Goal: Use online tool/utility: Utilize a website feature to perform a specific function

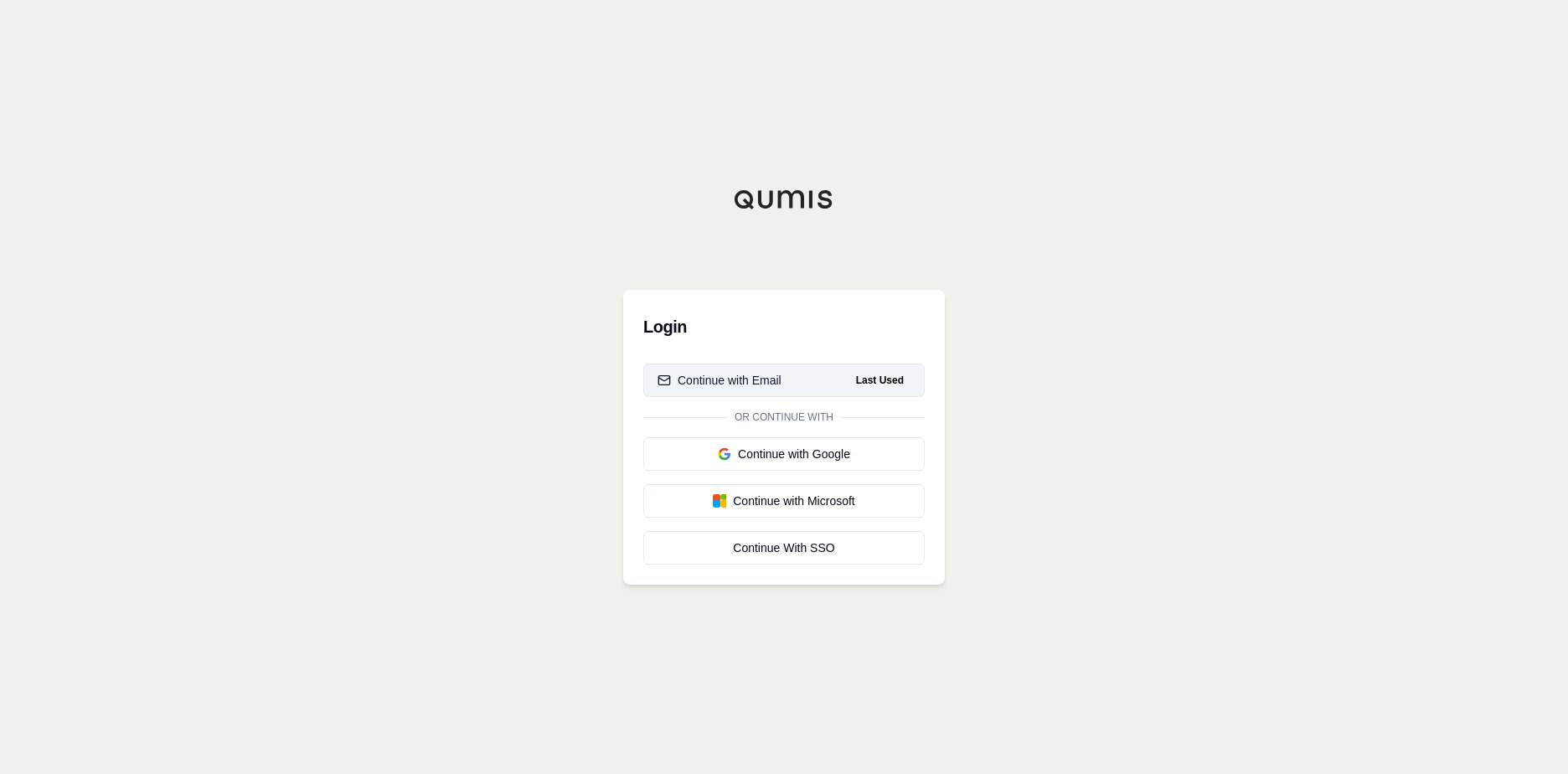
click at [747, 386] on div "Continue with Email" at bounding box center [719, 380] width 124 height 17
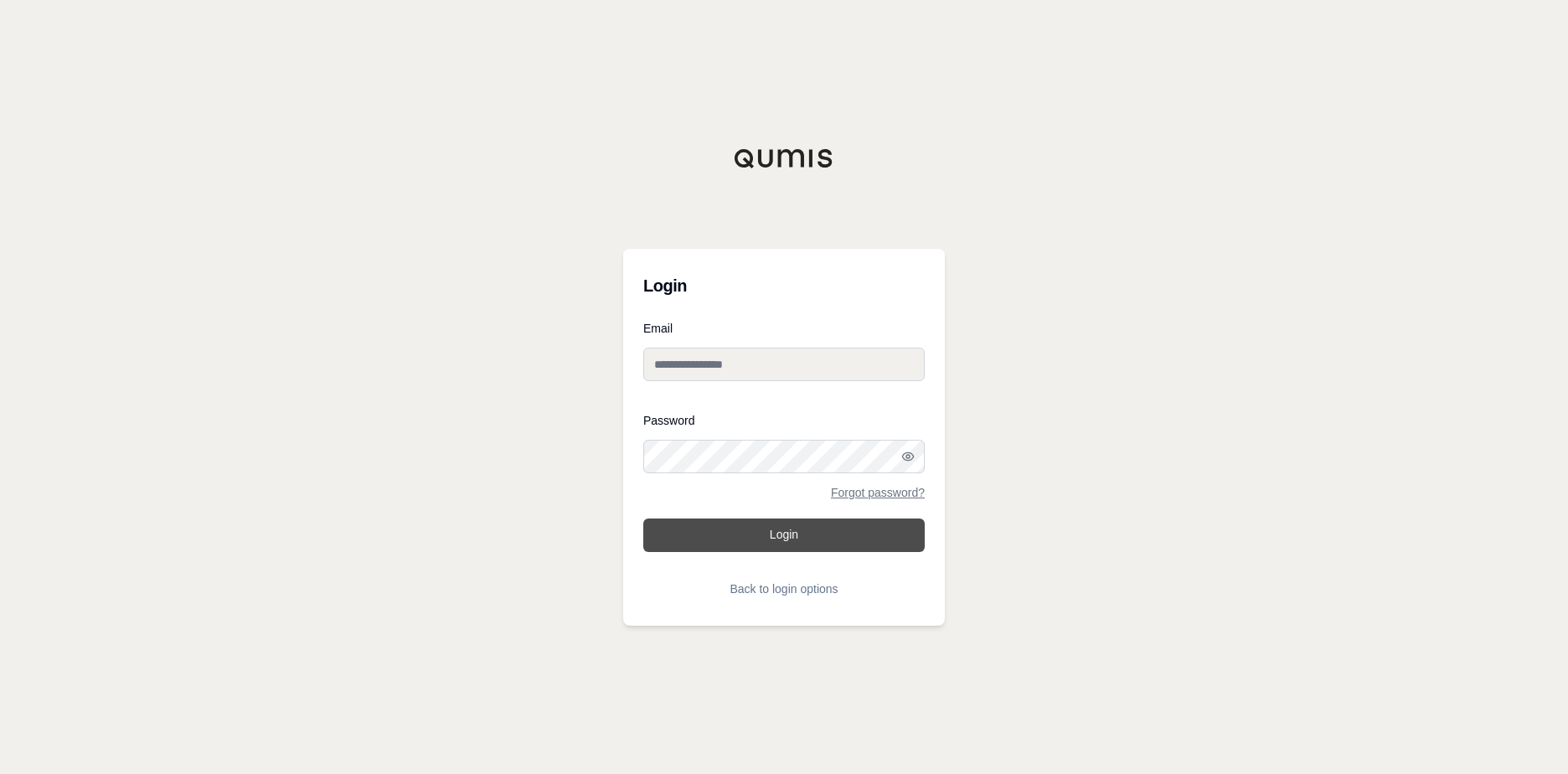
click at [805, 536] on button "Login" at bounding box center [784, 535] width 282 height 34
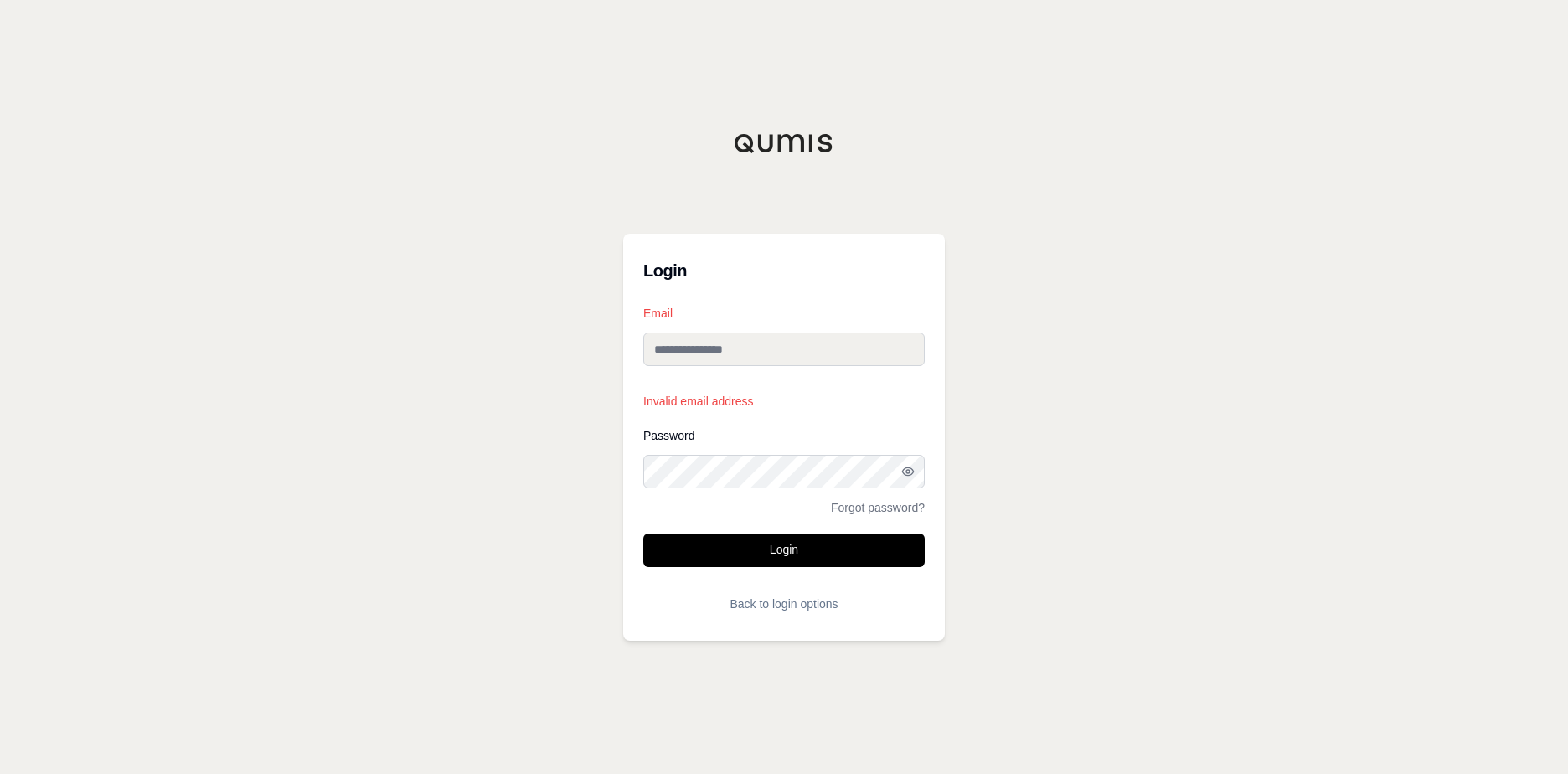
click at [808, 352] on input "Email" at bounding box center [784, 350] width 282 height 34
type input "**********"
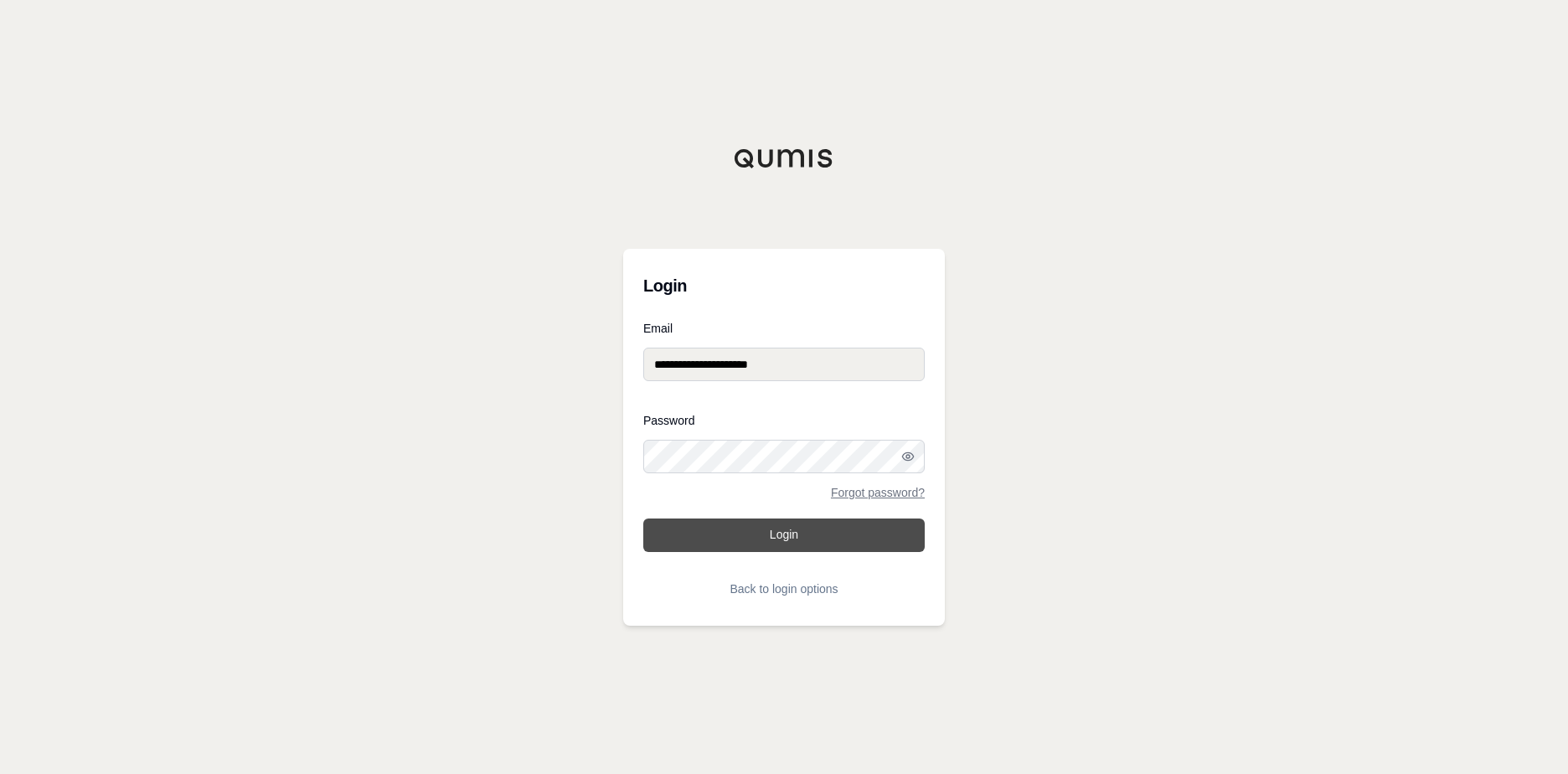
click at [825, 535] on button "Login" at bounding box center [784, 535] width 282 height 34
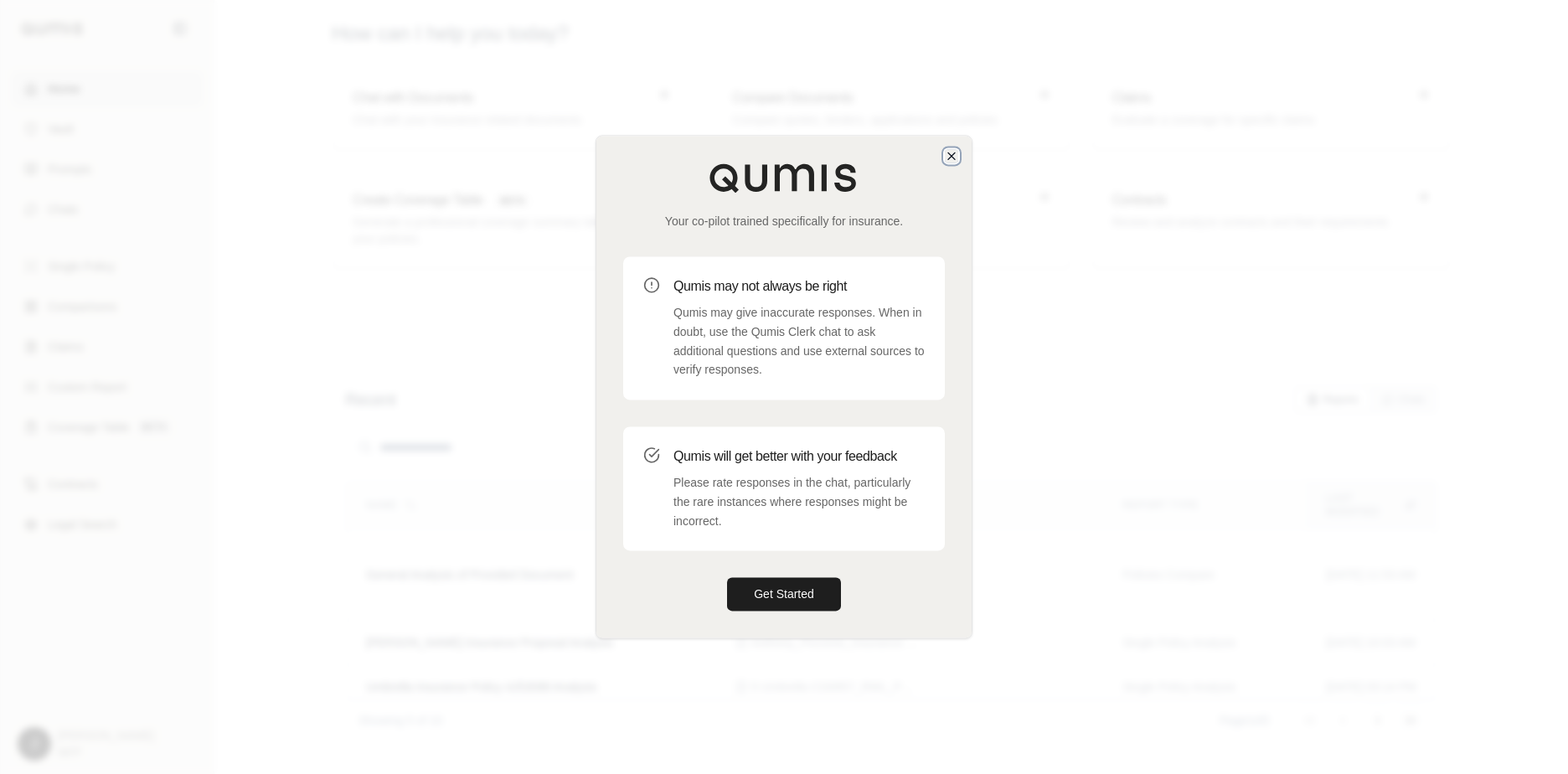
click at [957, 155] on icon "button" at bounding box center [952, 155] width 13 height 13
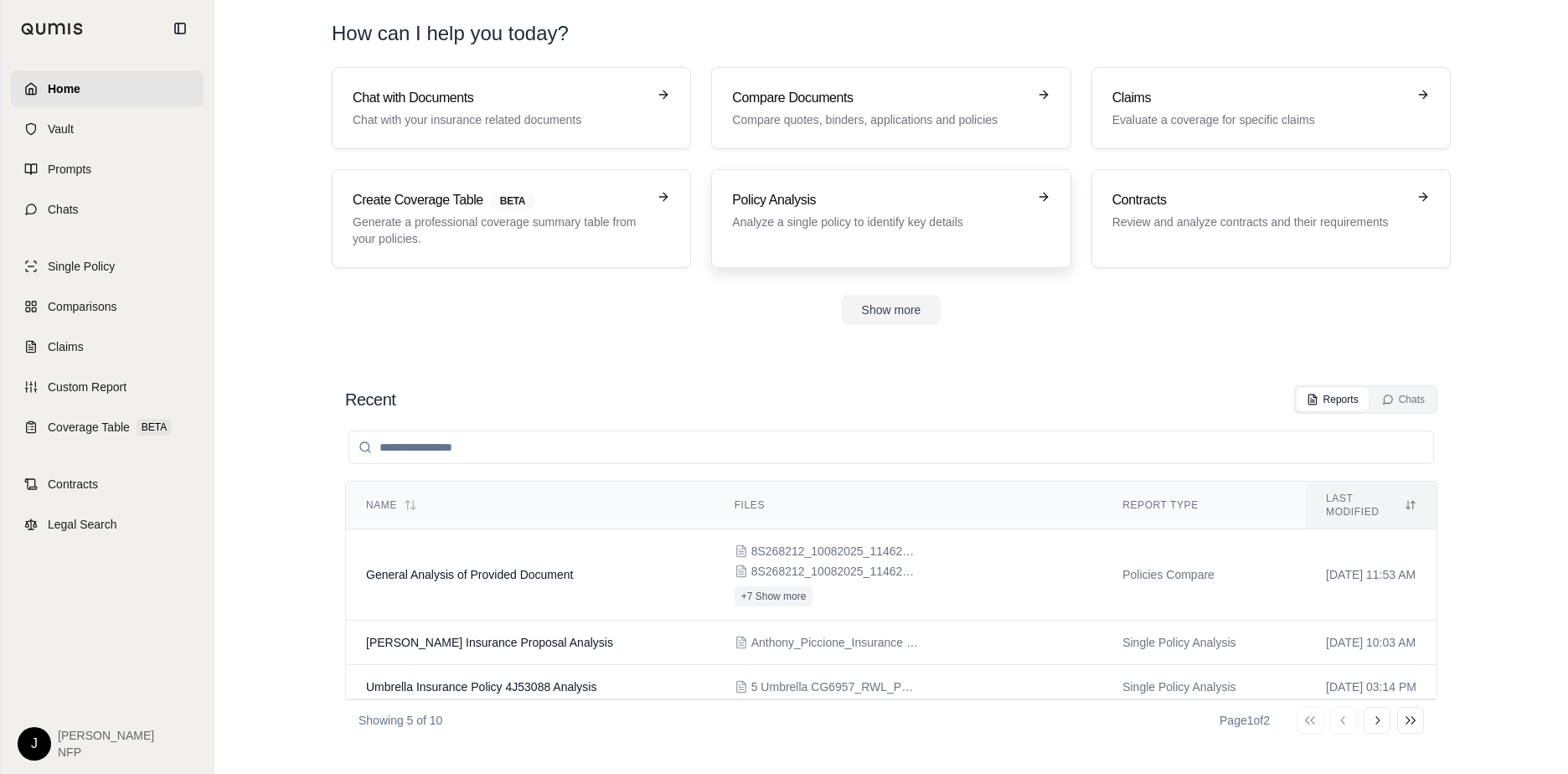
click at [826, 213] on p "Analyze a single policy to identify key details" at bounding box center [879, 222] width 294 height 17
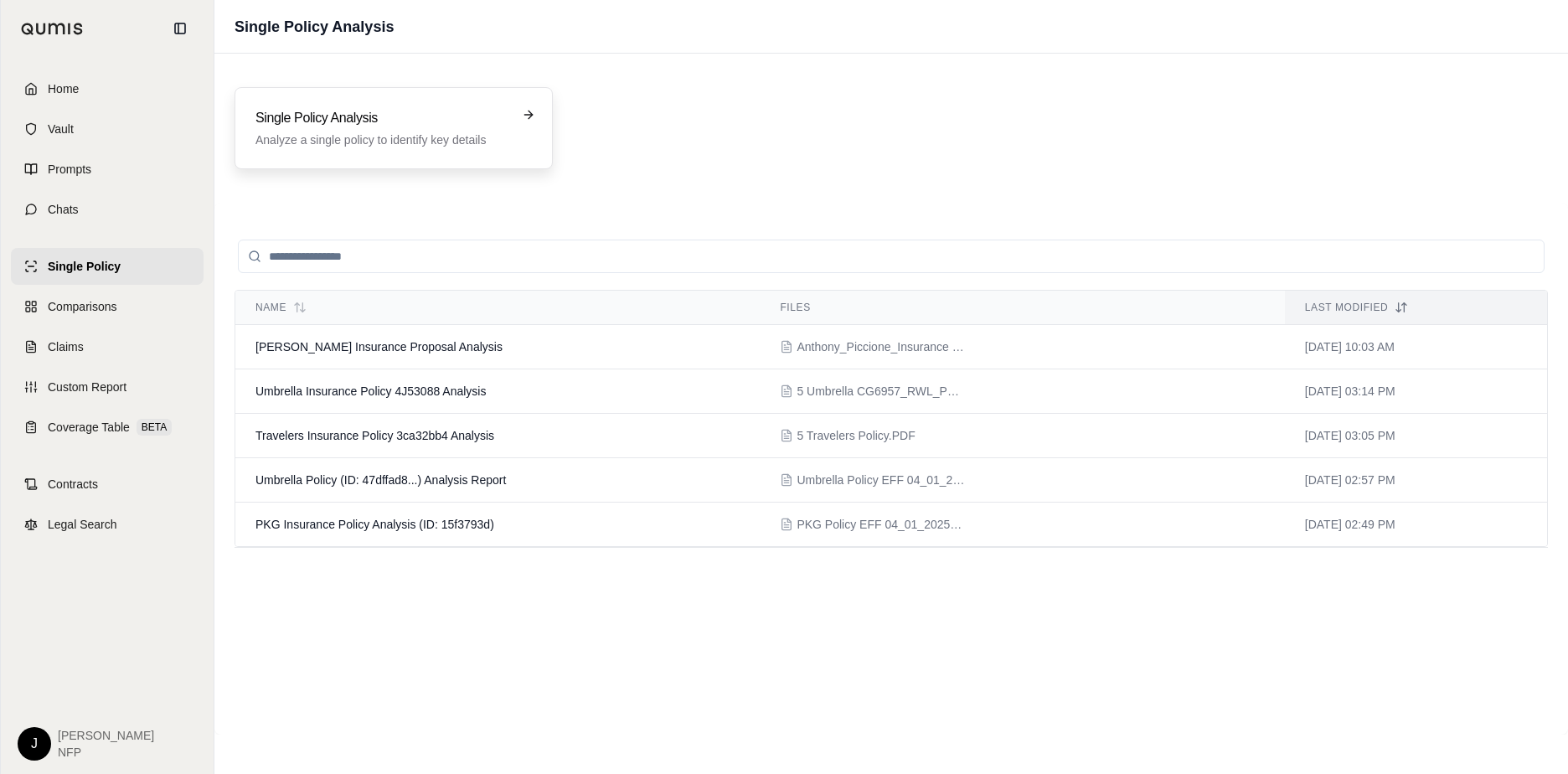
click at [489, 150] on div "Single Policy Analysis Analyze a single policy to identify key details" at bounding box center [393, 129] width 319 height 82
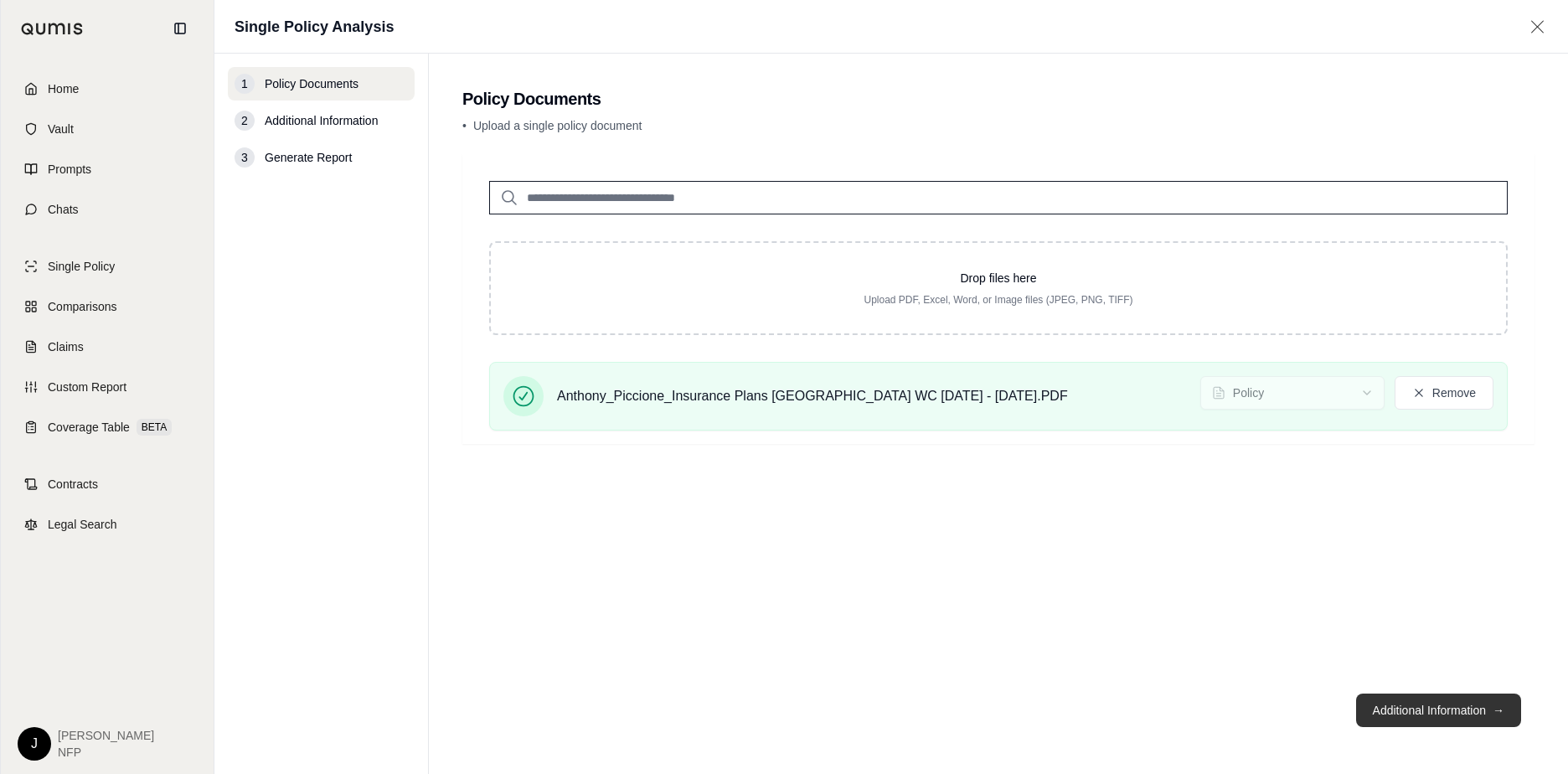
click at [1444, 708] on button "Additional Information →" at bounding box center [1439, 710] width 165 height 34
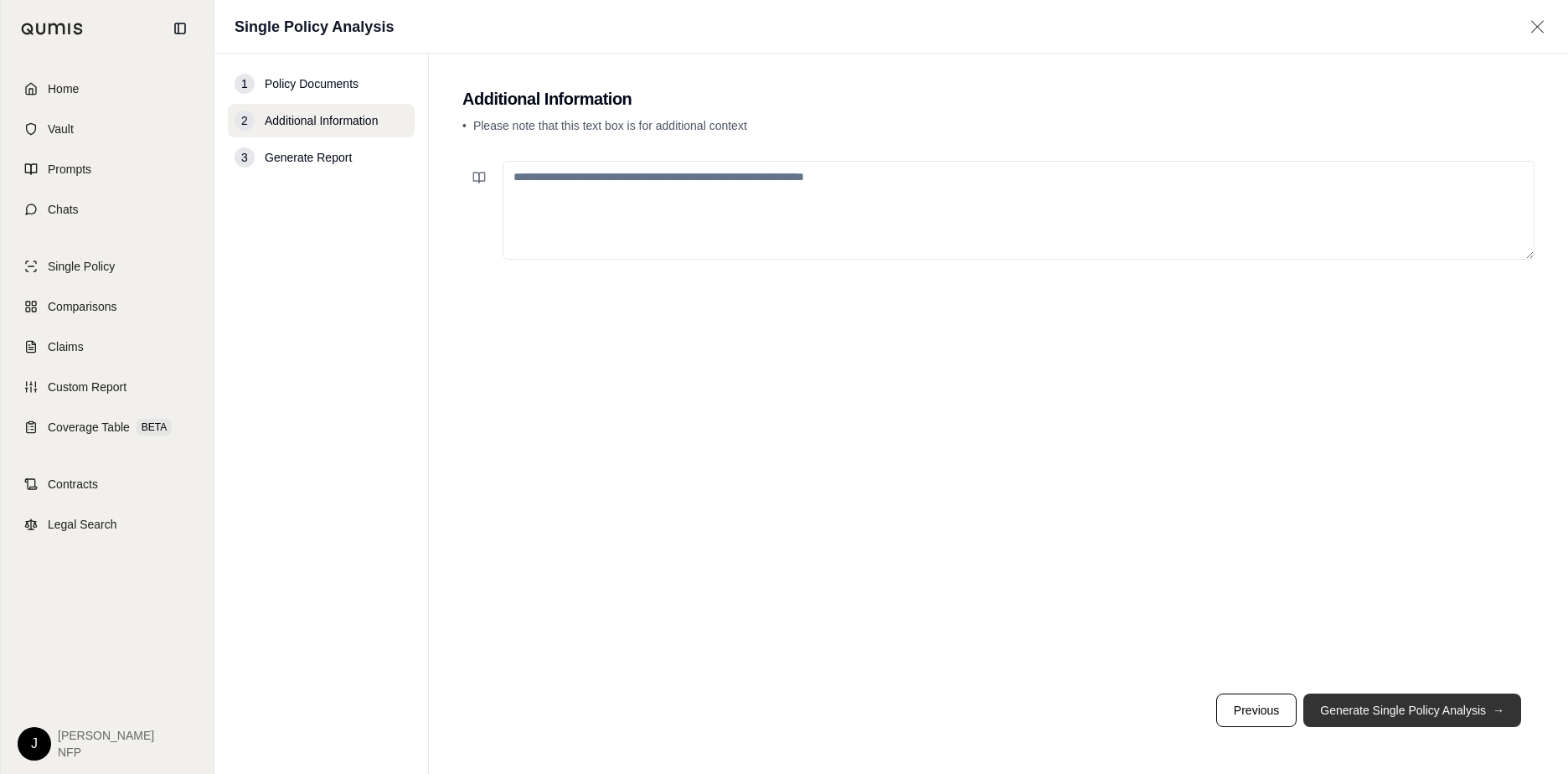
click at [1441, 706] on button "Generate Single Policy Analysis →" at bounding box center [1412, 710] width 218 height 34
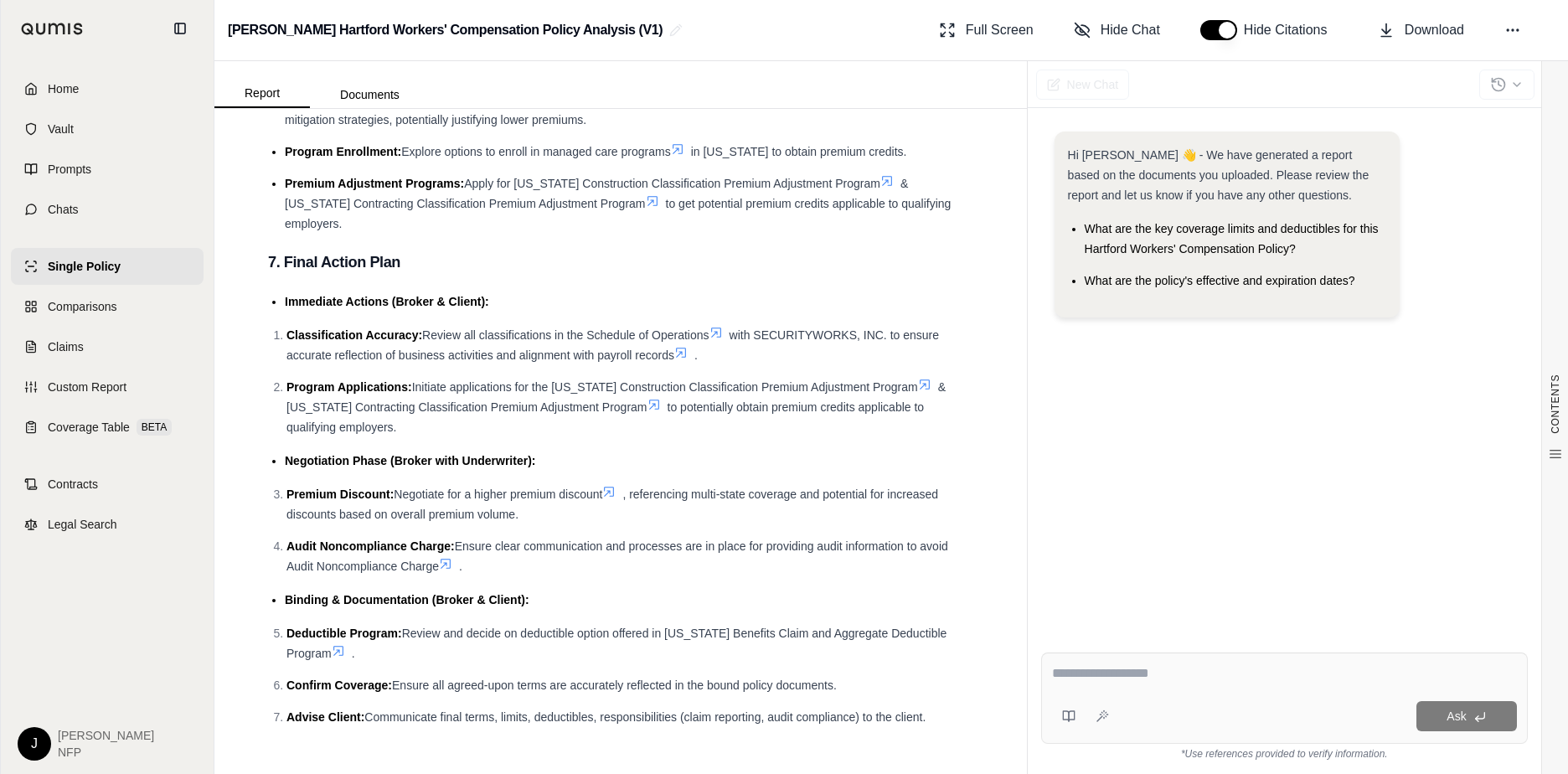
scroll to position [3949, 0]
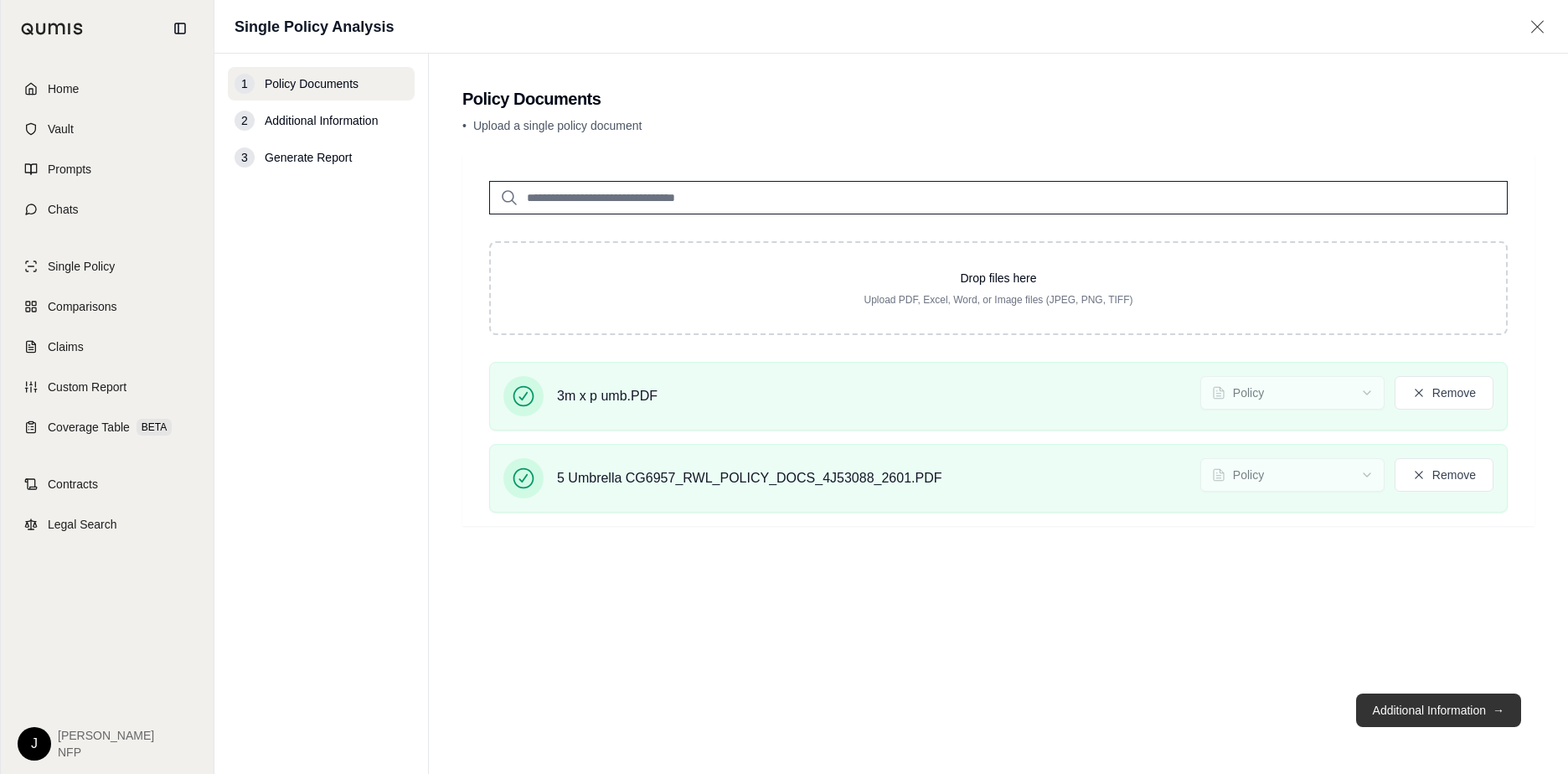
click at [1451, 705] on button "Additional Information →" at bounding box center [1439, 710] width 165 height 34
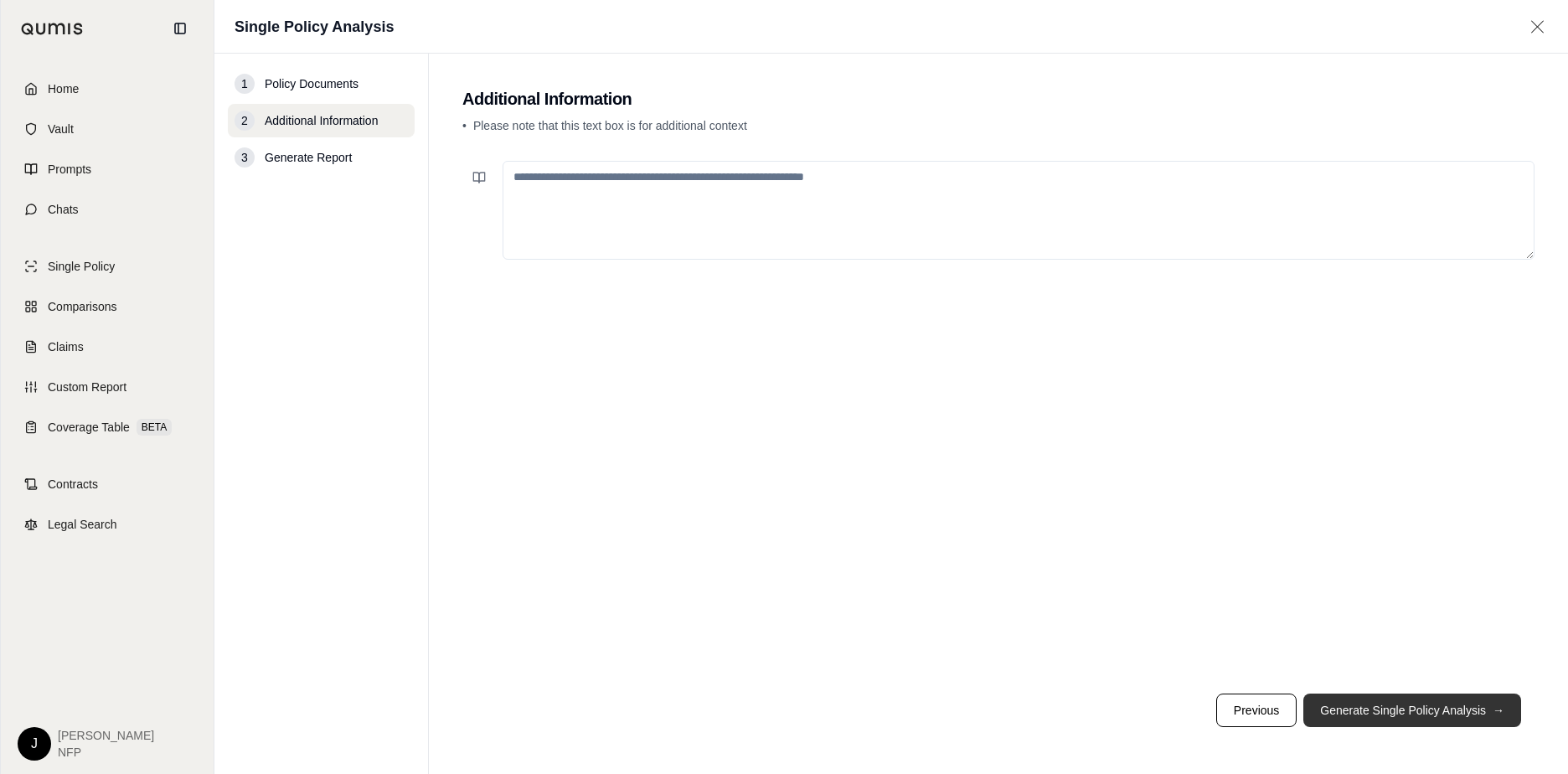
click at [1426, 713] on button "Generate Single Policy Analysis →" at bounding box center [1412, 710] width 218 height 34
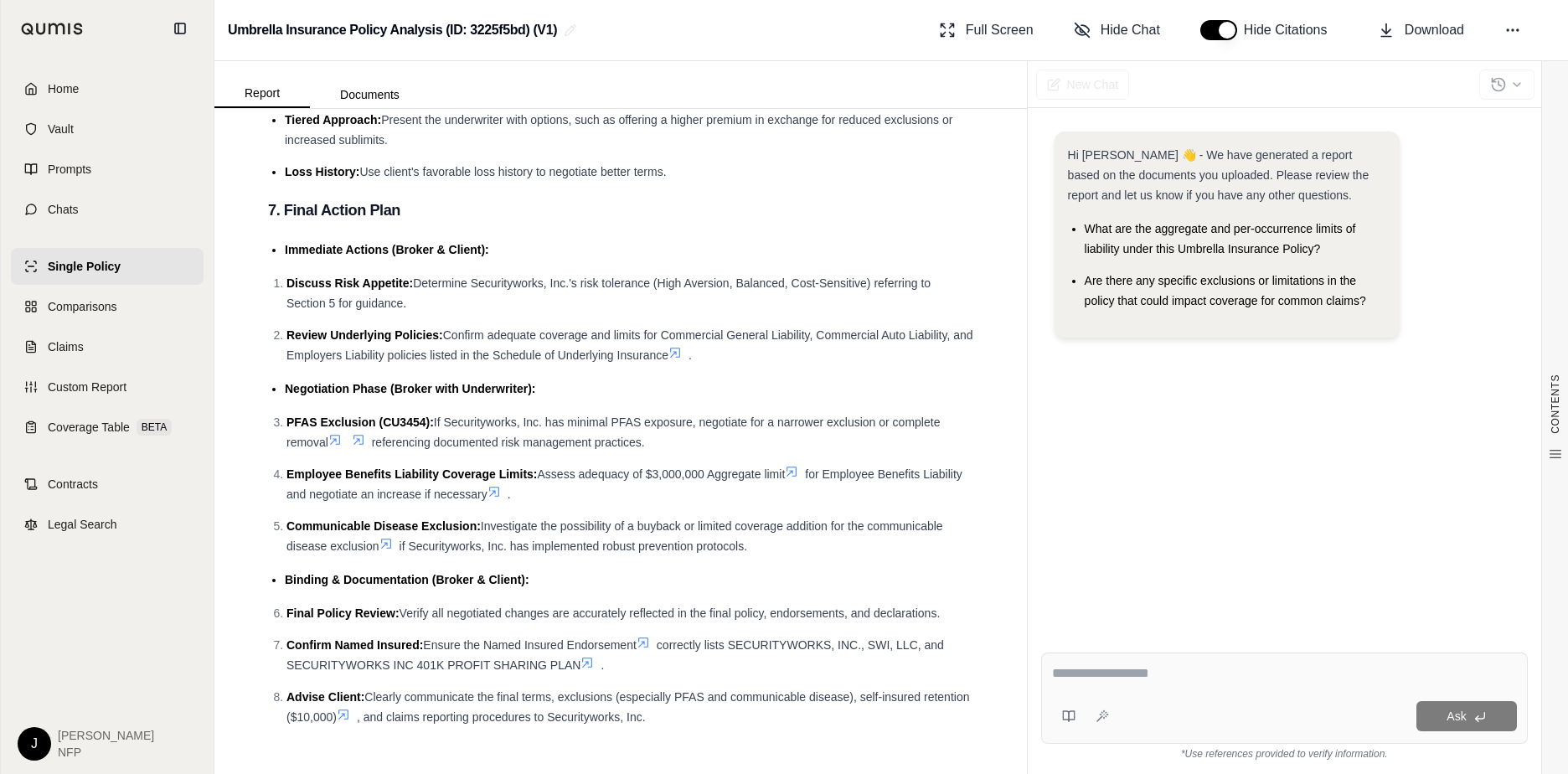
scroll to position [3262, 0]
click at [1209, 701] on div "Ask" at bounding box center [1316, 716] width 401 height 30
click at [1227, 690] on div "Ask" at bounding box center [1285, 698] width 487 height 92
type textarea "**********"
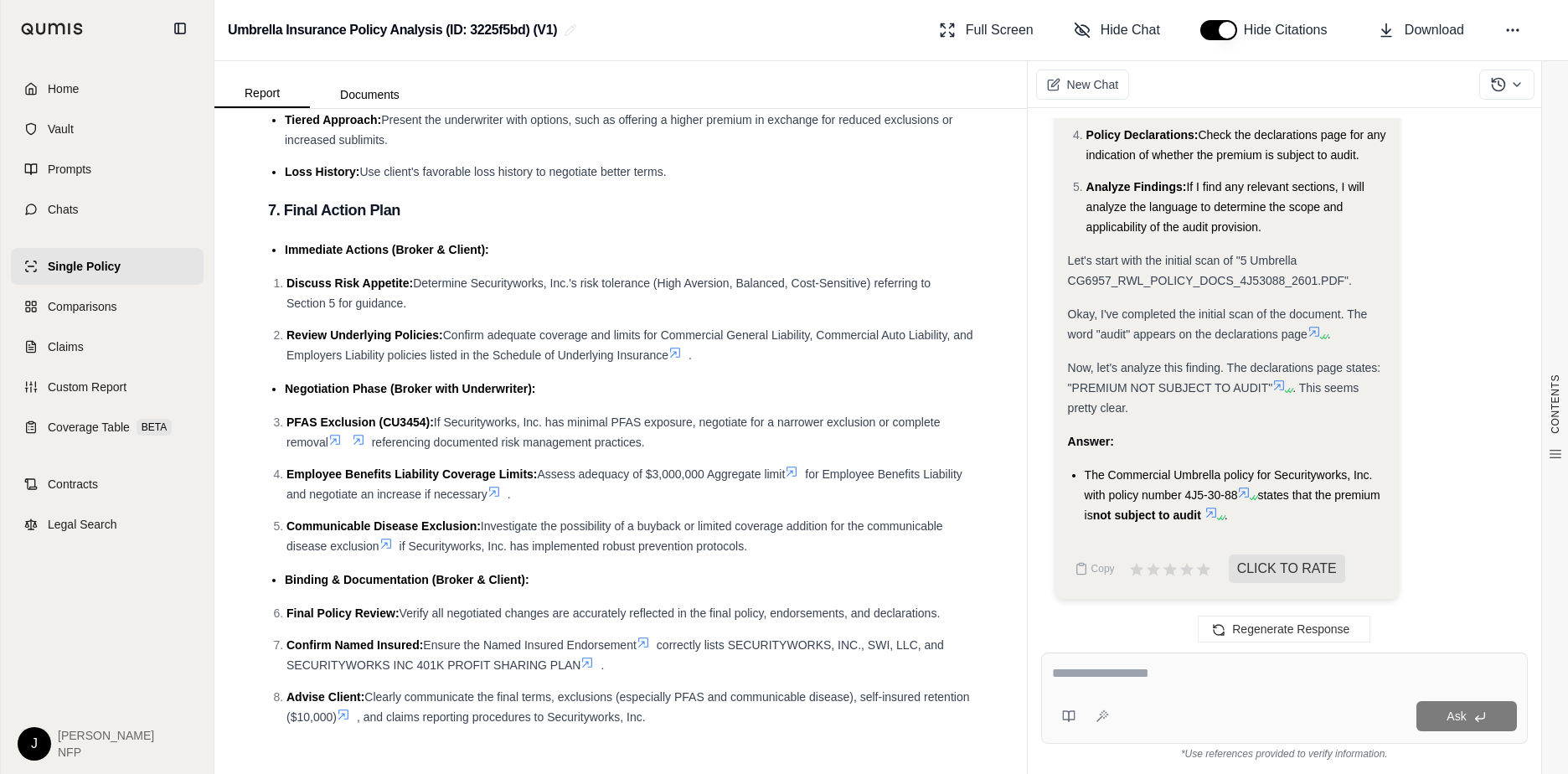
scroll to position [3266, 0]
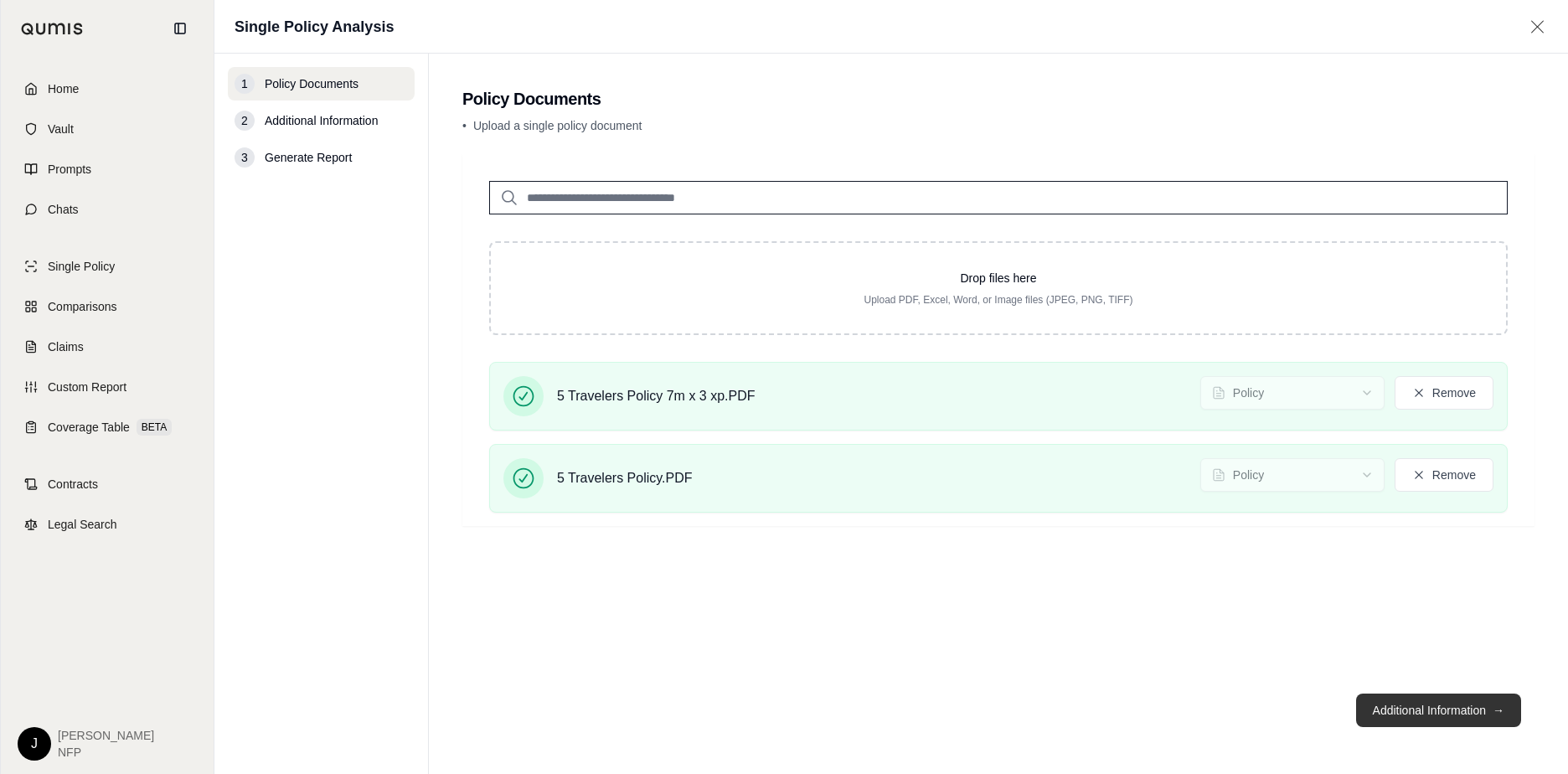
click at [1480, 708] on button "Additional Information →" at bounding box center [1439, 710] width 165 height 34
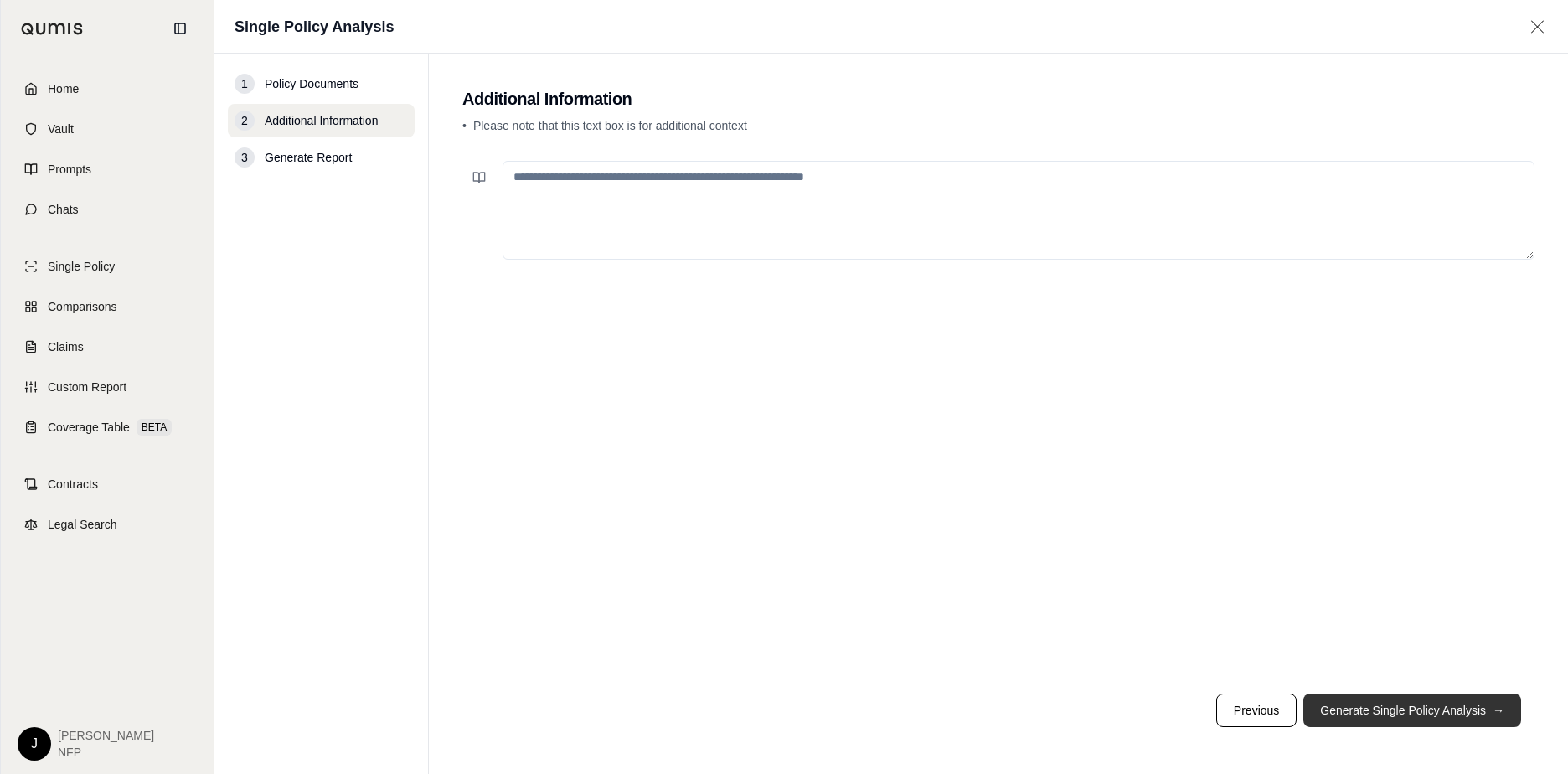
click at [1426, 721] on button "Generate Single Policy Analysis →" at bounding box center [1412, 710] width 218 height 34
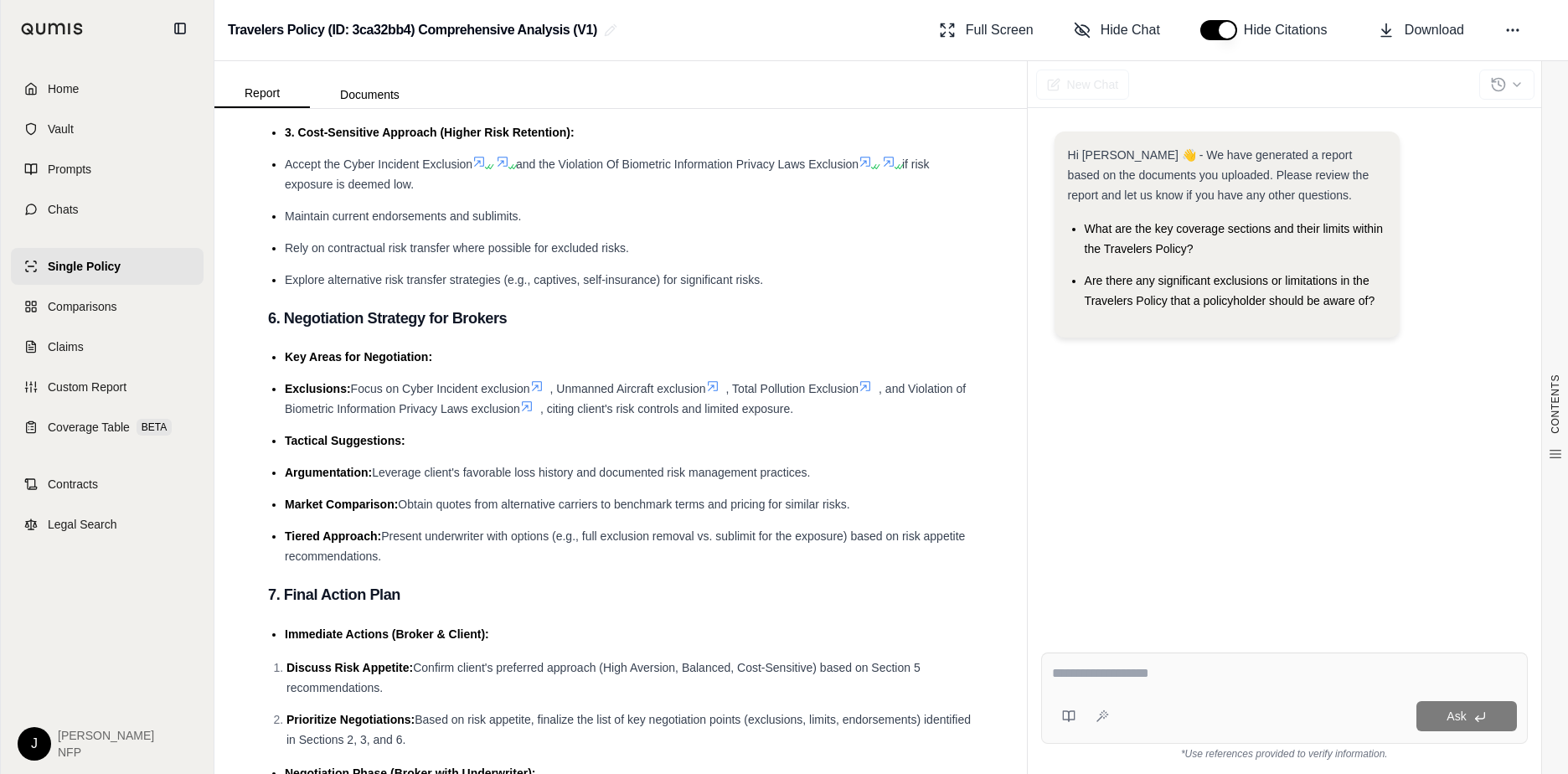
scroll to position [2931, 0]
